Goal: Information Seeking & Learning: Learn about a topic

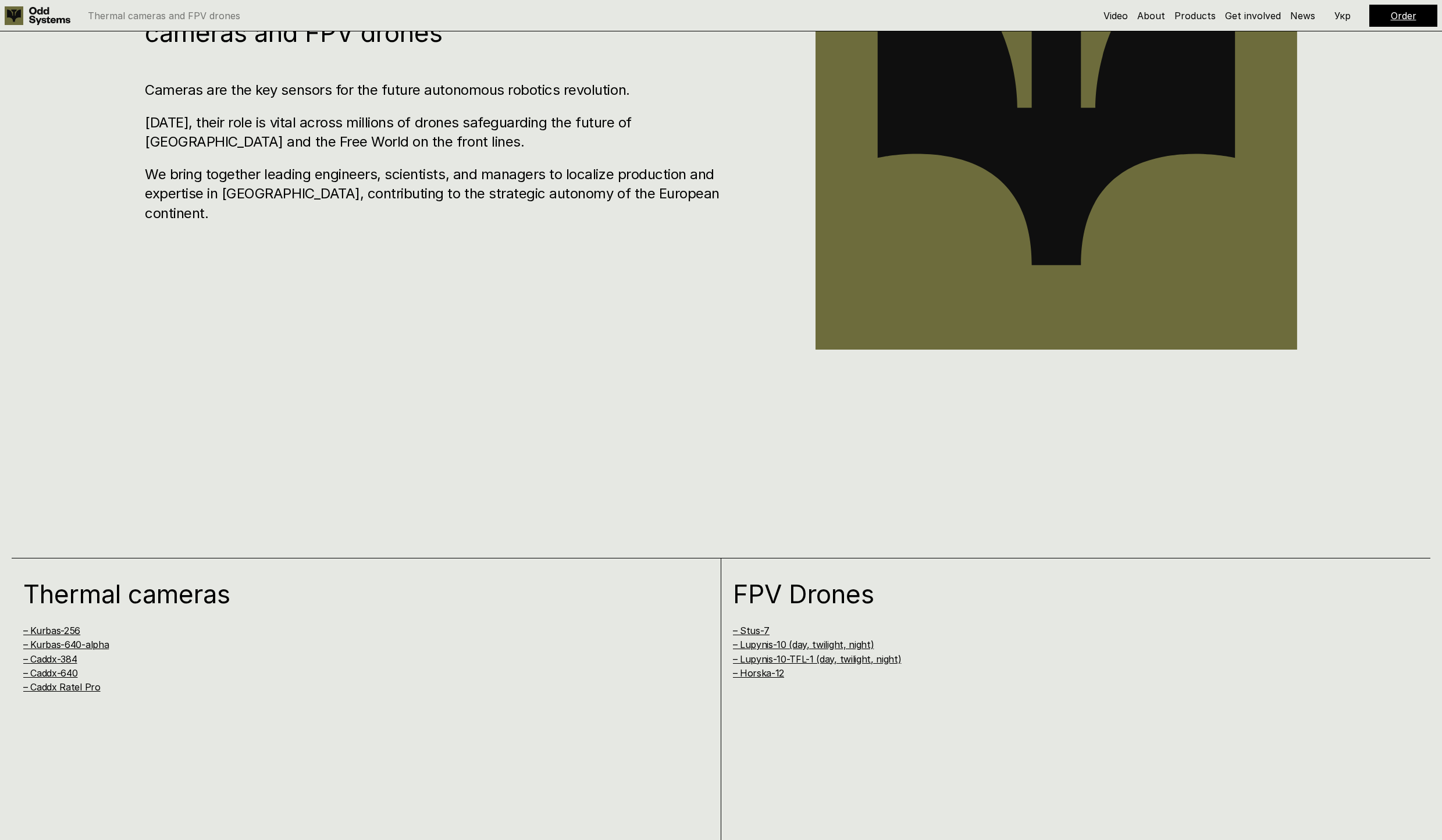
scroll to position [1224, 0]
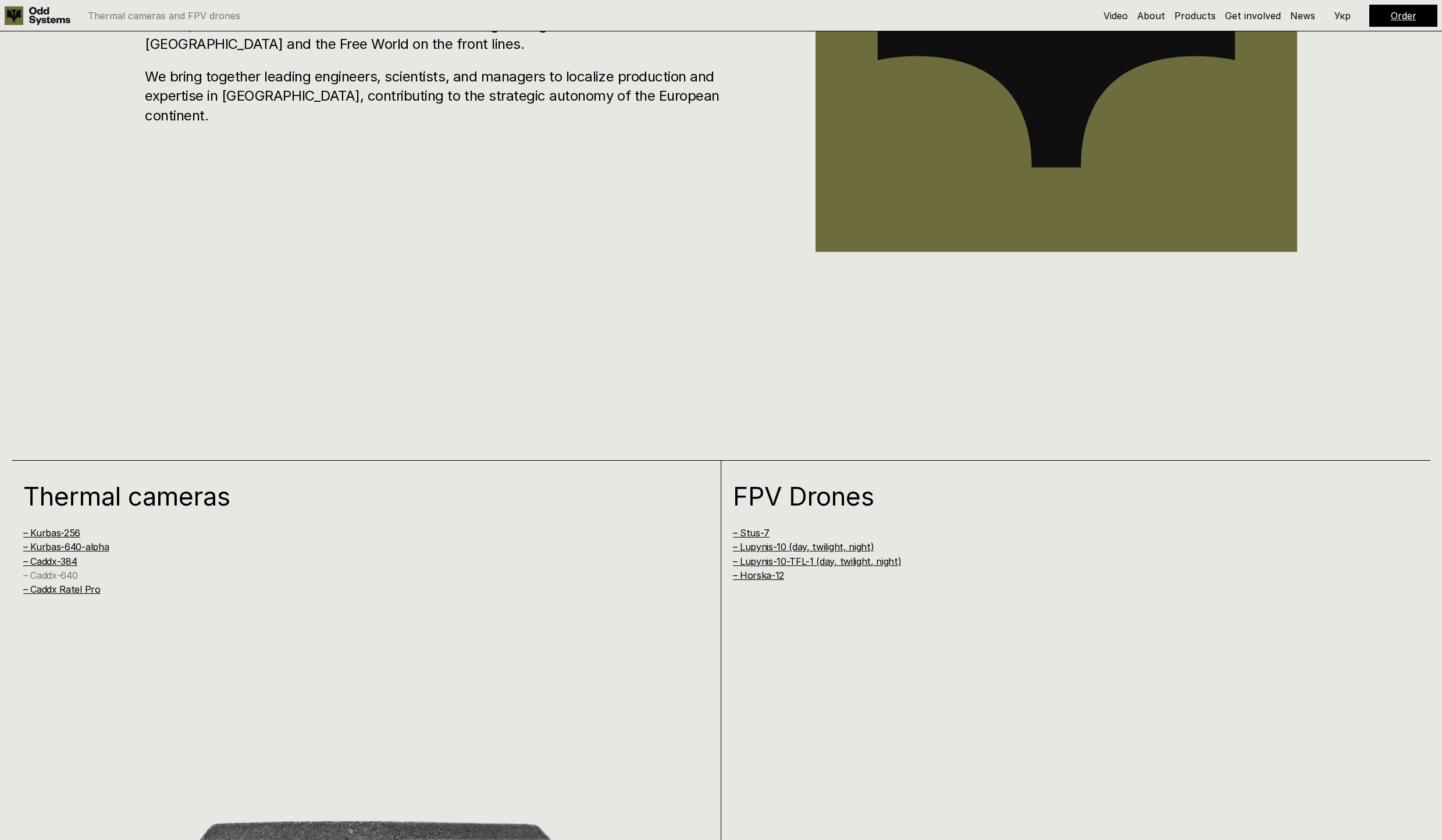
click at [43, 575] on link "– Caddx-640" at bounding box center [50, 575] width 54 height 12
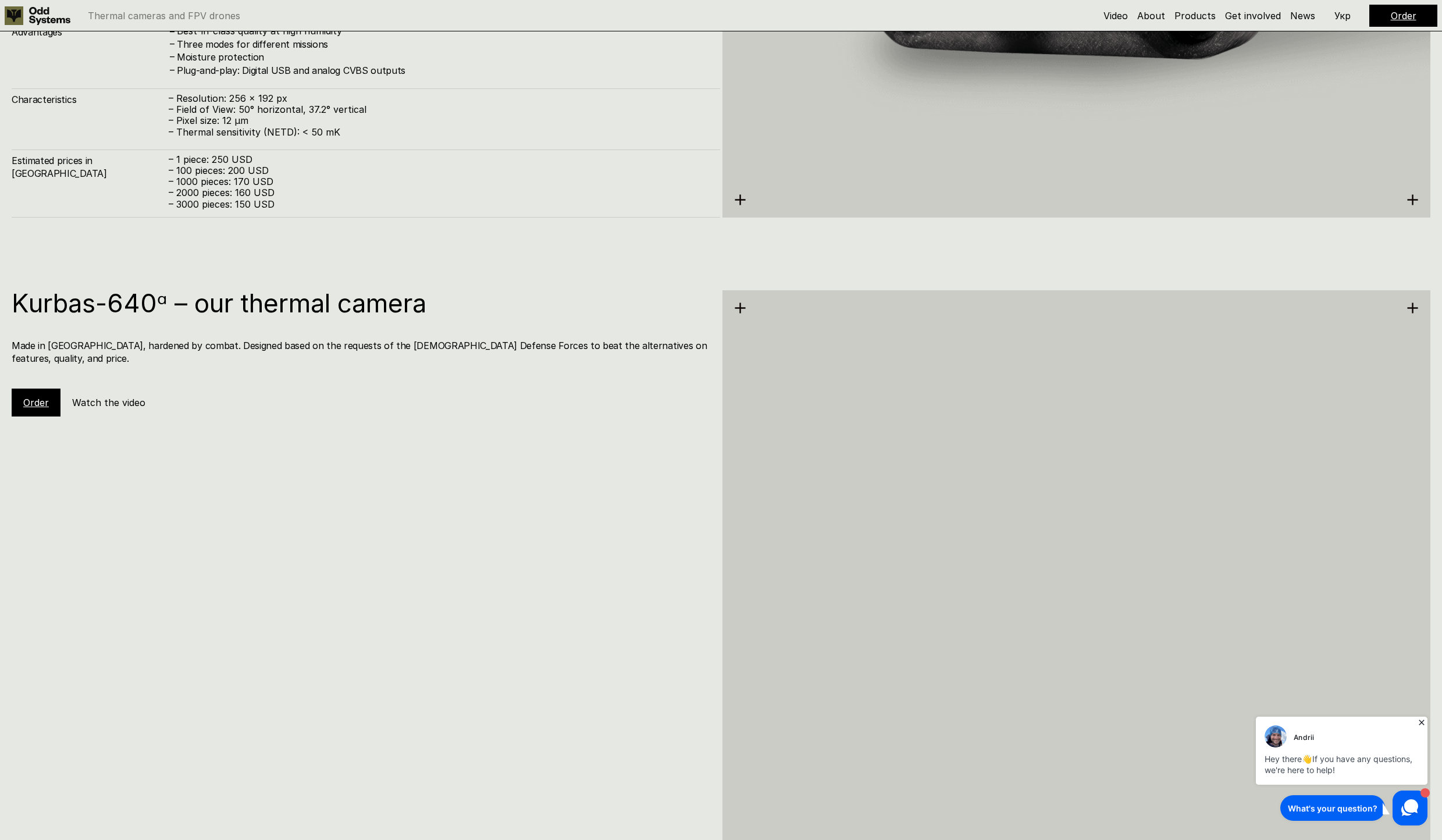
scroll to position [3084, 0]
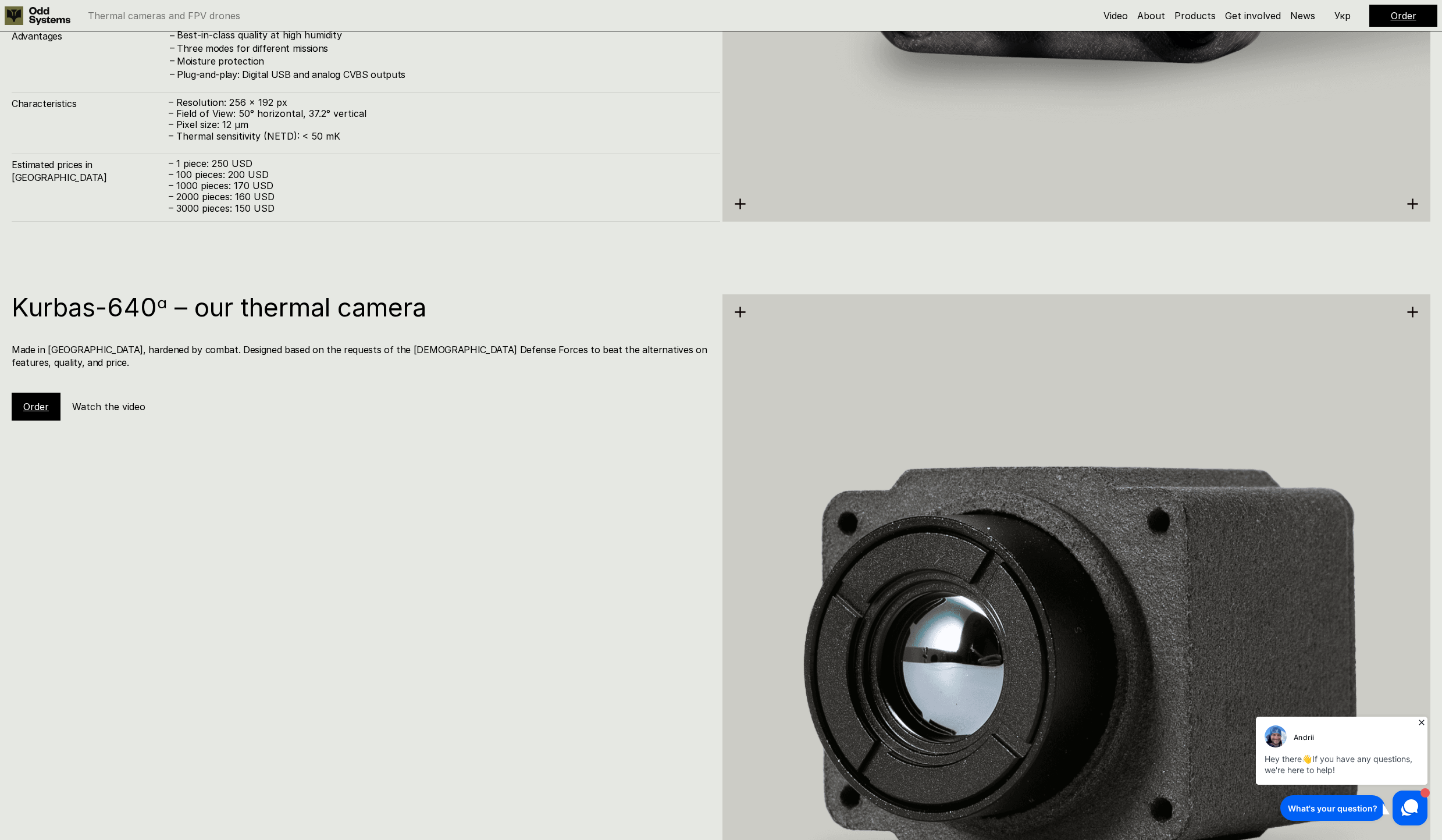
click at [130, 320] on h1 "Kurbas-640ᵅ – our thermal camera" at bounding box center [360, 307] width 696 height 26
click at [45, 401] on link "Order" at bounding box center [36, 406] width 26 height 12
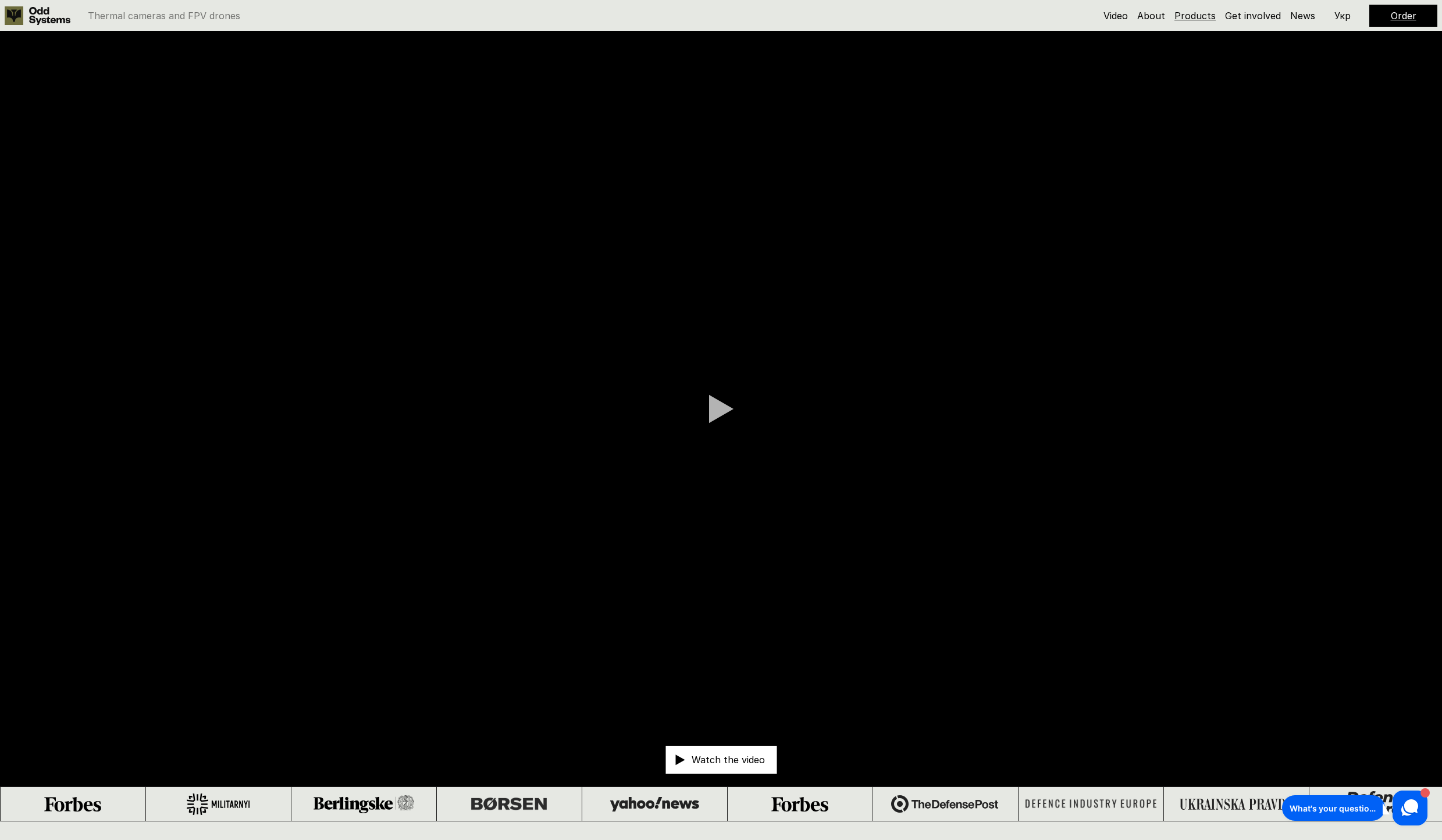
click at [1191, 17] on link "Products" at bounding box center [1194, 16] width 42 height 12
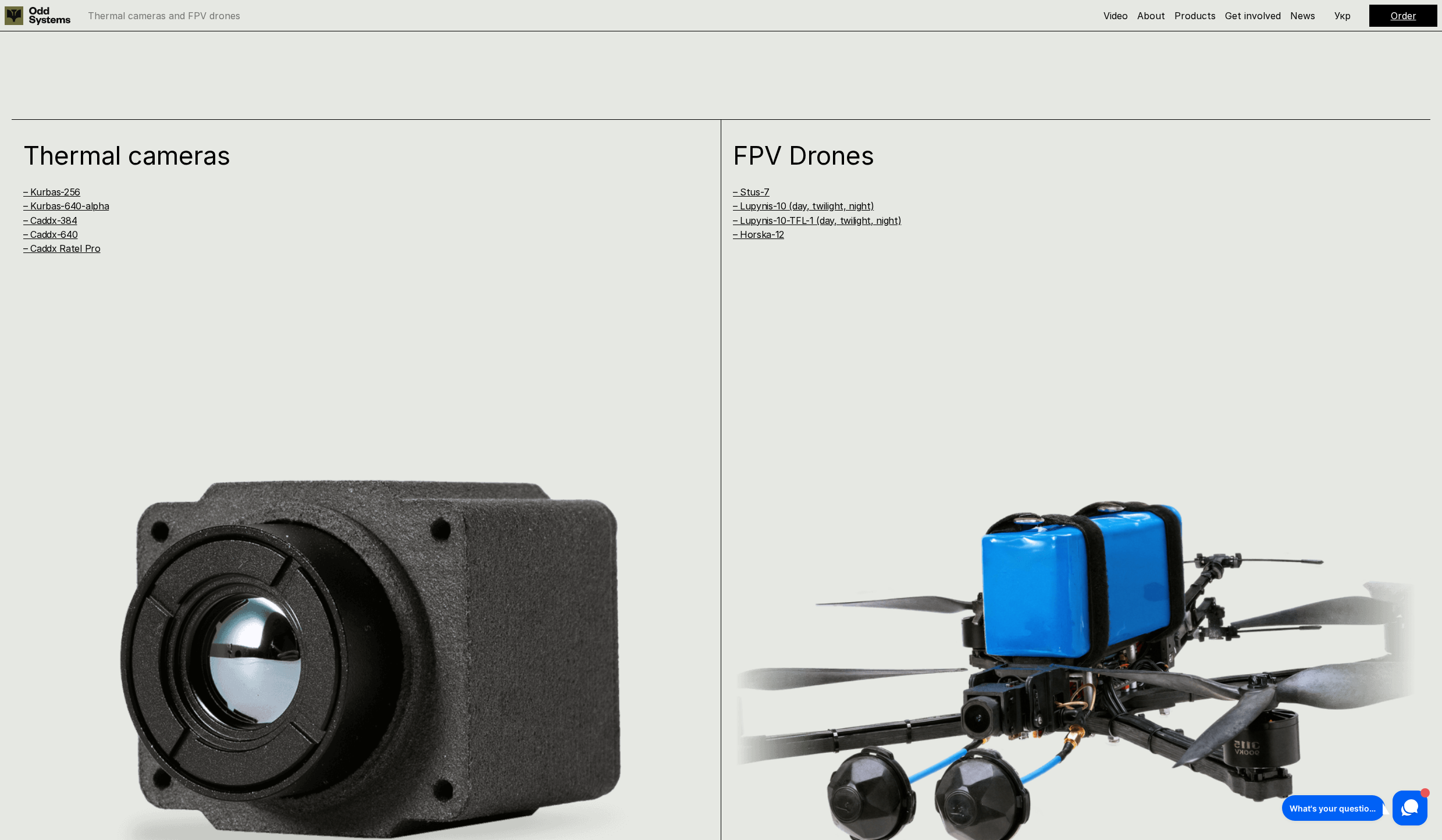
scroll to position [1661, 0]
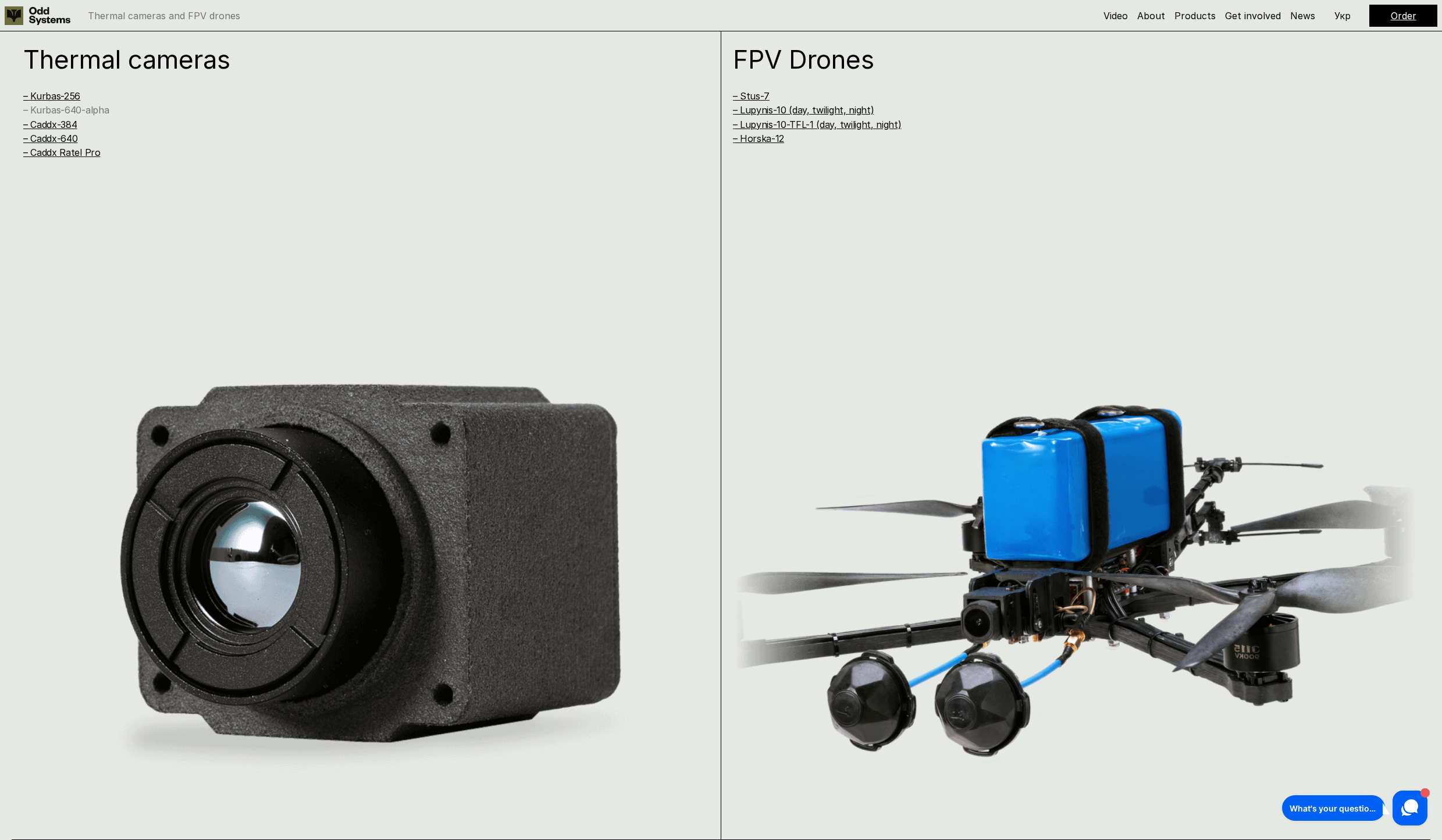
click at [73, 110] on link "– Kurbas-640-alpha" at bounding box center [66, 109] width 85 height 12
